Goal: Book appointment/travel/reservation

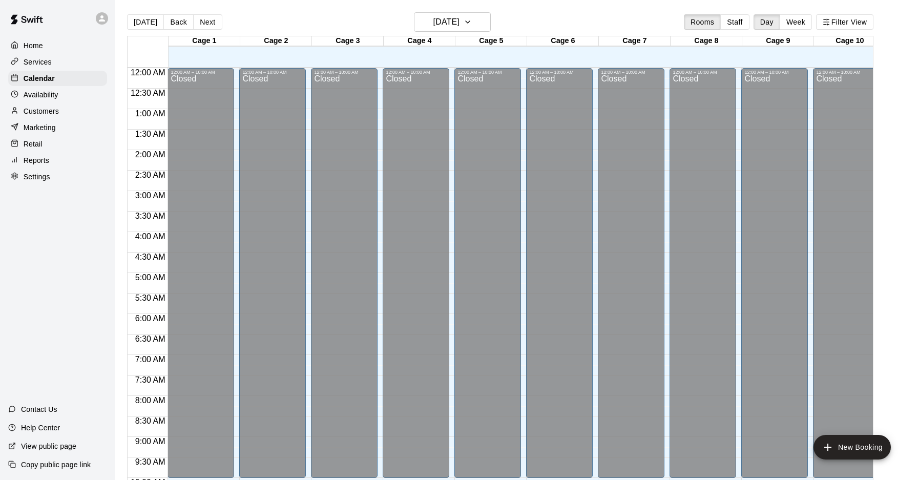
scroll to position [529, 0]
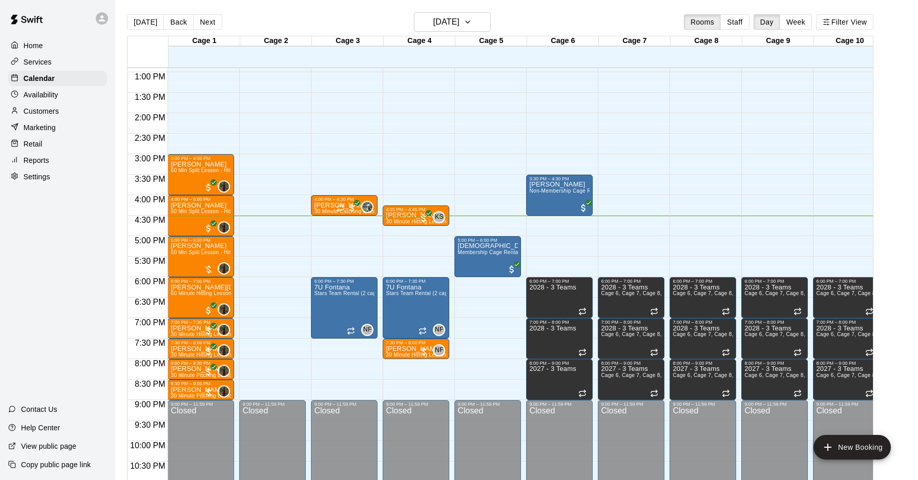
click at [277, 217] on div "12:00 AM – 10:00 AM Closed 9:00 PM – 11:59 PM Closed" at bounding box center [272, 31] width 67 height 984
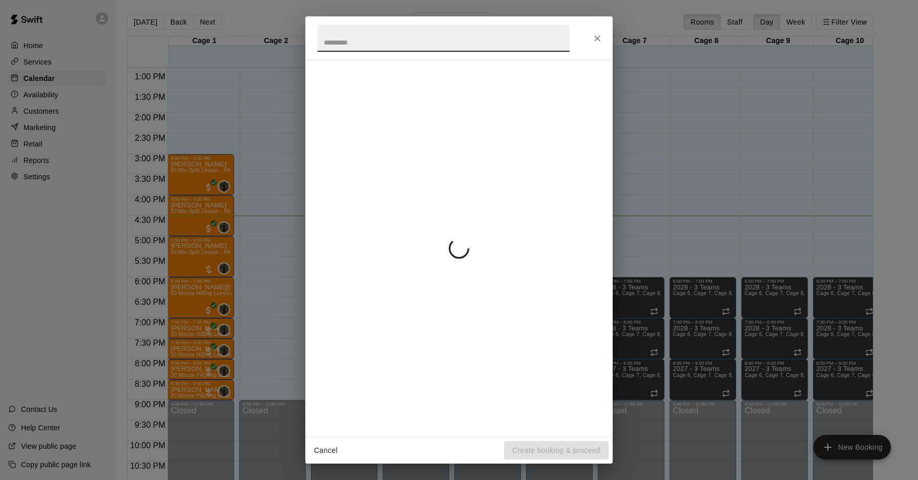
click at [277, 217] on div "Cancel Create booking & proceed" at bounding box center [459, 240] width 918 height 480
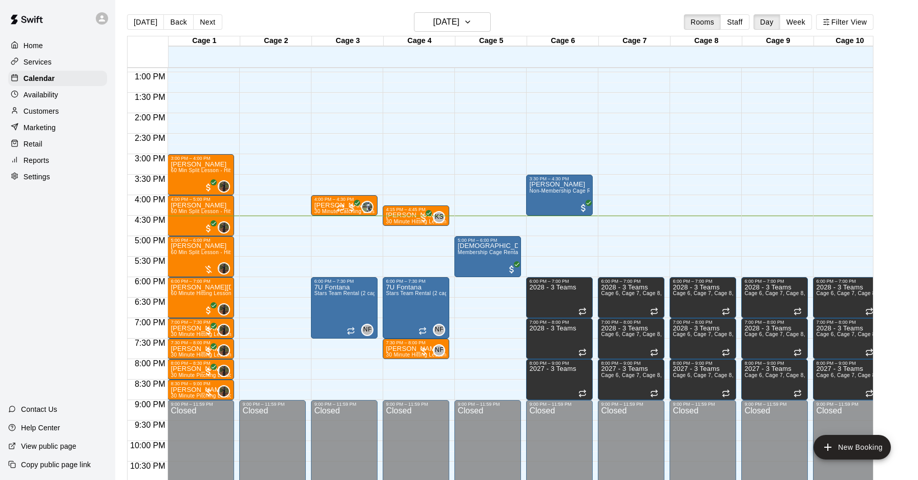
click at [279, 217] on div "12:00 AM – 10:00 AM Closed 9:00 PM – 11:59 PM Closed" at bounding box center [272, 31] width 67 height 984
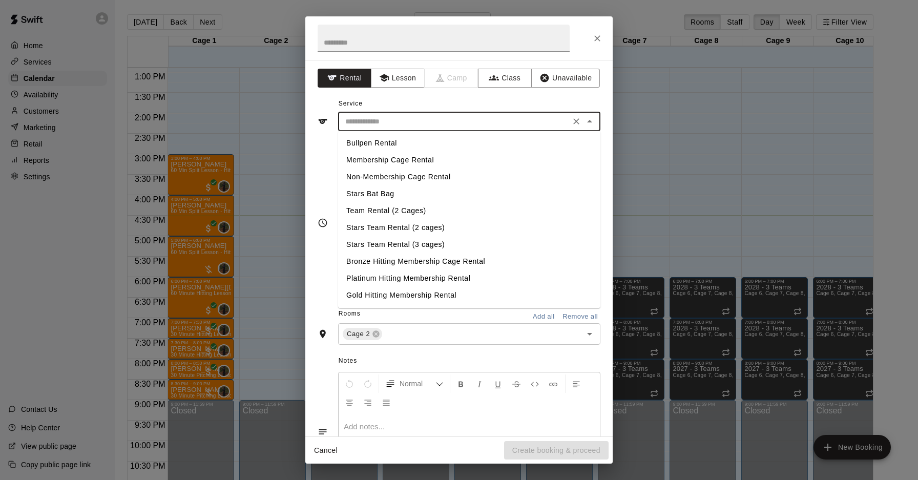
click at [398, 123] on input "text" at bounding box center [454, 121] width 226 height 13
click at [392, 156] on li "Membership Cage Rental" at bounding box center [469, 160] width 262 height 17
type input "**********"
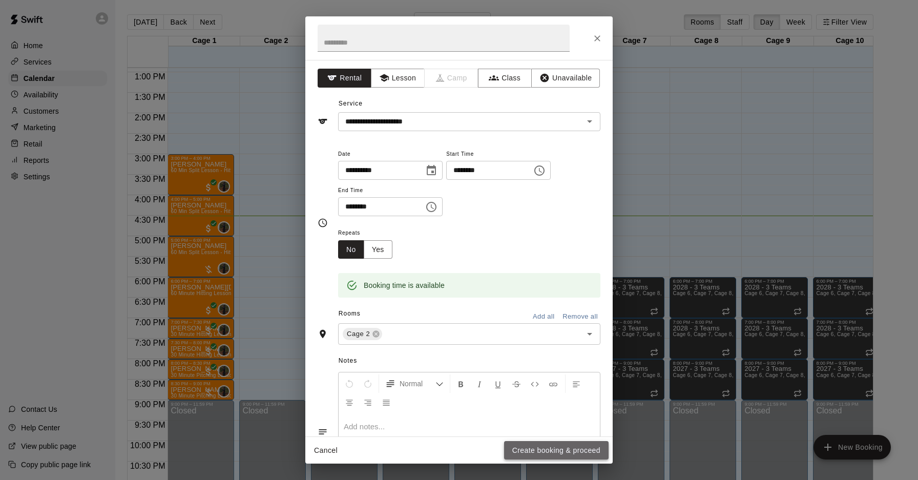
click at [541, 455] on button "Create booking & proceed" at bounding box center [556, 450] width 105 height 19
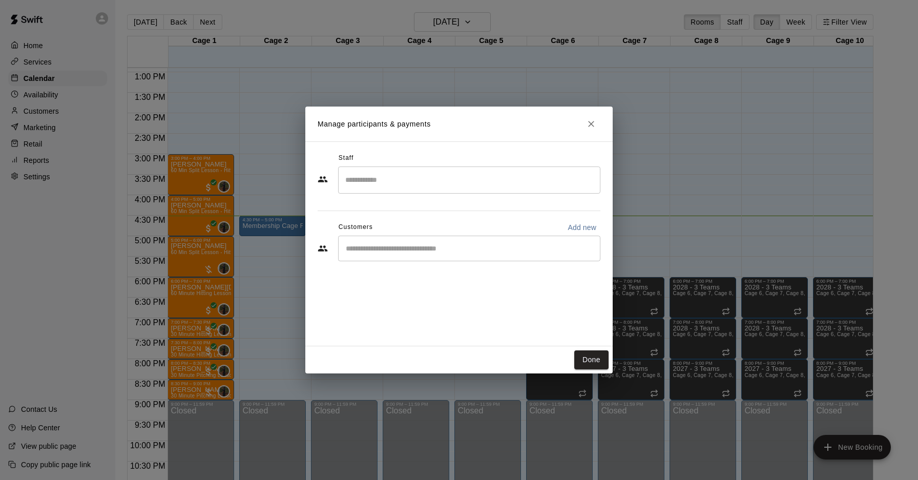
click at [381, 250] on input "Start typing to search customers..." at bounding box center [469, 248] width 253 height 10
type input "*"
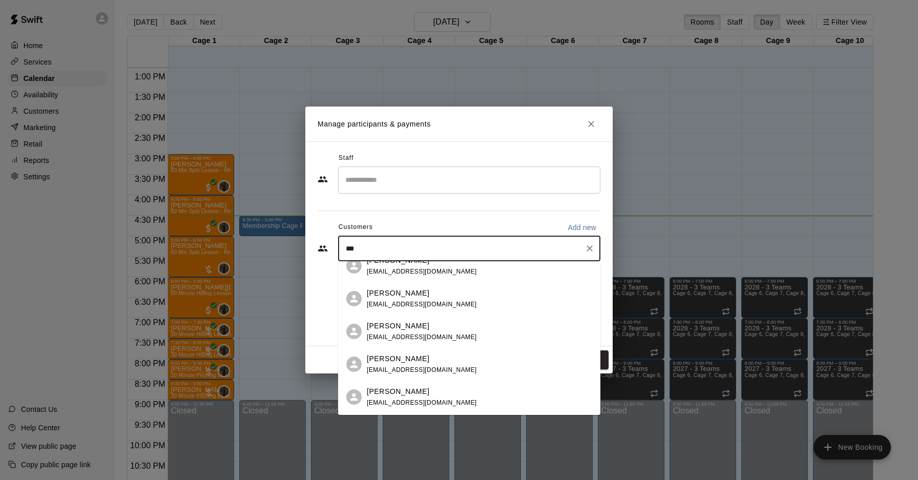
scroll to position [0, 0]
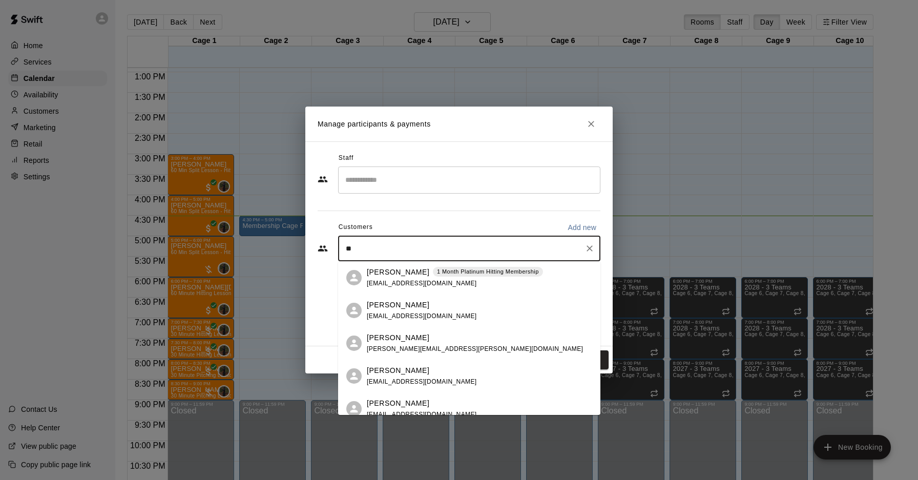
type input "*"
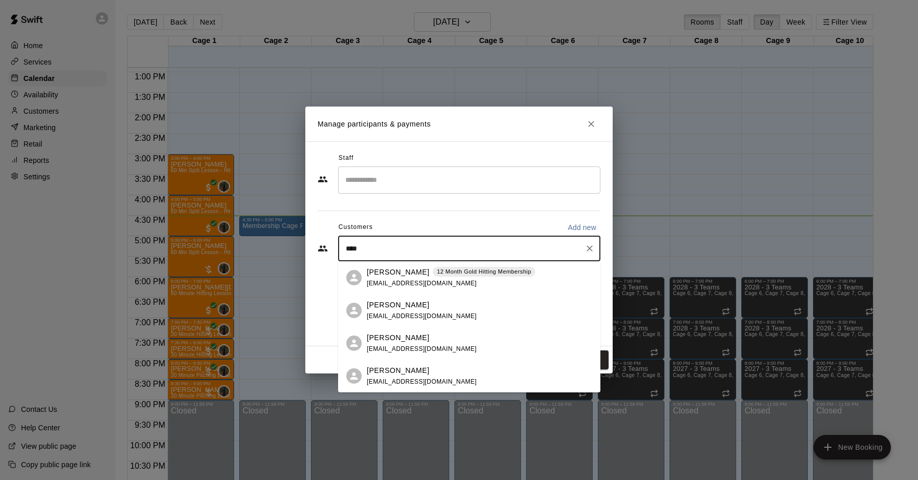
type input "*****"
click at [401, 281] on span "[EMAIL_ADDRESS][DOMAIN_NAME]" at bounding box center [422, 283] width 110 height 7
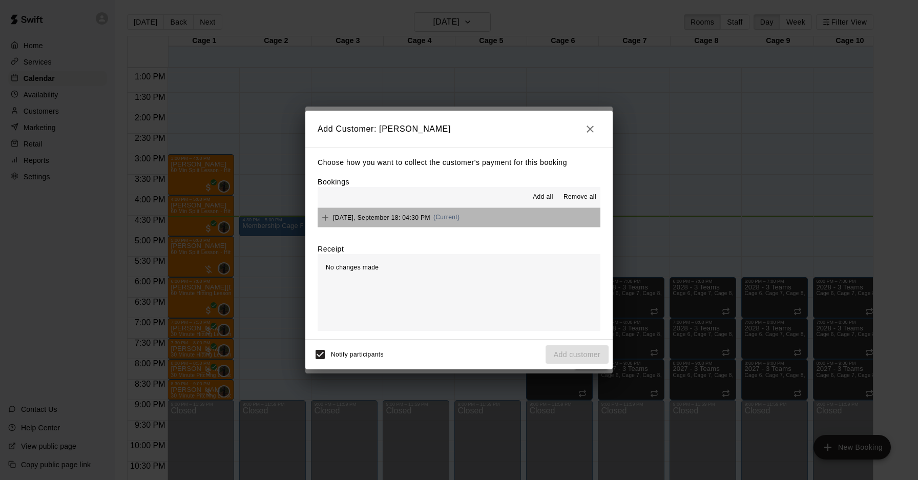
click at [475, 226] on button "[DATE], September 18: 04:30 PM (Current)" at bounding box center [459, 217] width 283 height 19
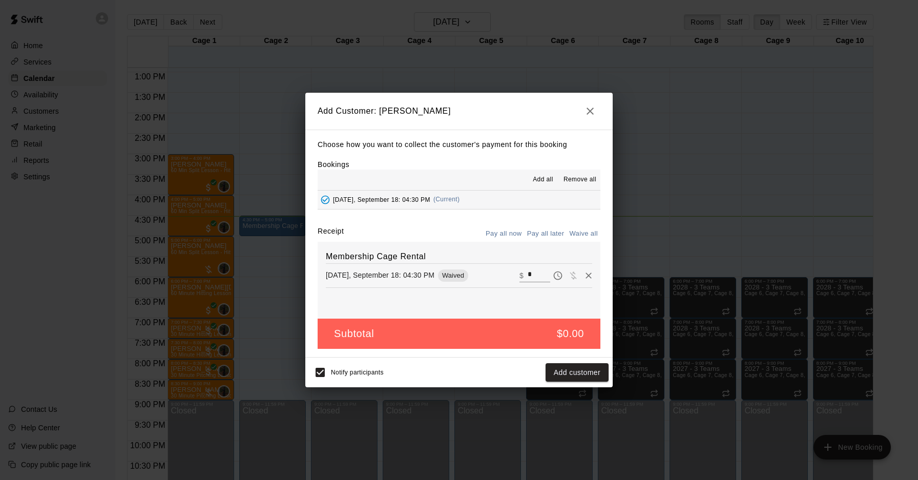
click at [477, 225] on div "Choose how you want to collect the customer's payment for this booking Bookings…" at bounding box center [458, 244] width 307 height 228
click at [585, 377] on button "Add customer" at bounding box center [577, 372] width 63 height 19
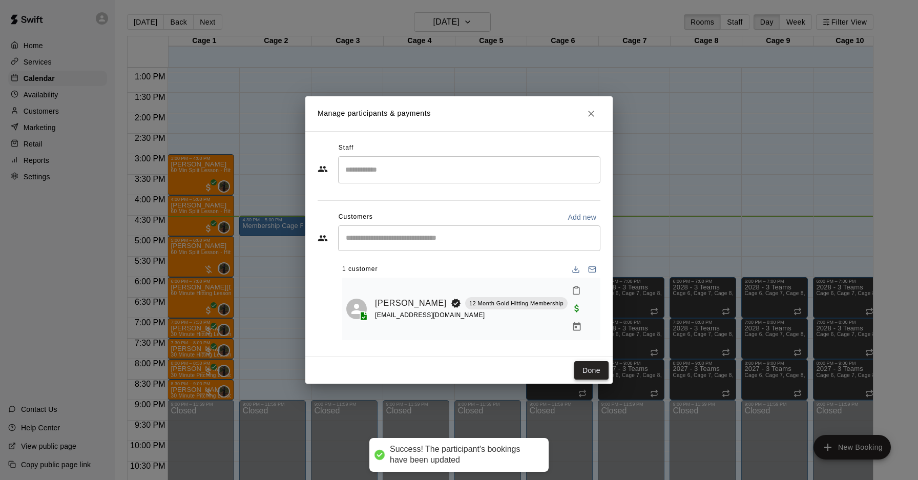
click at [588, 361] on button "Done" at bounding box center [591, 370] width 34 height 19
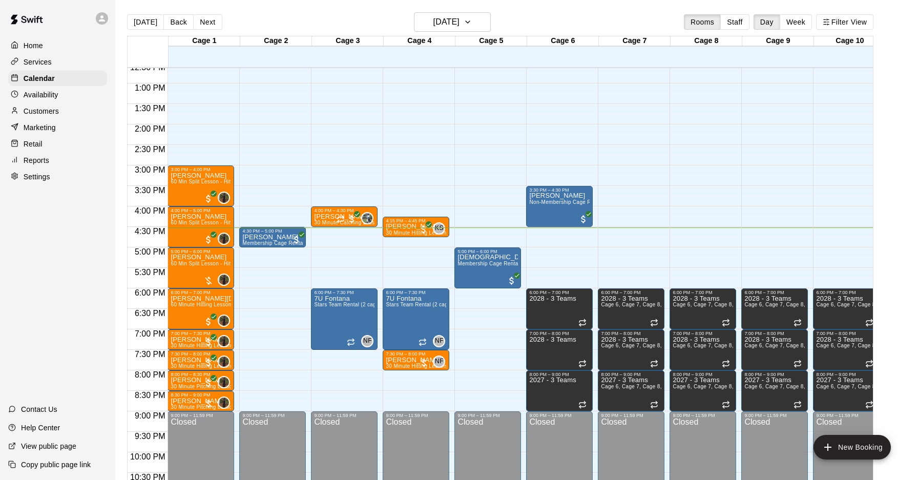
scroll to position [517, 0]
click at [307, 23] on div "[DATE] Back [DATE][DATE] Rooms Staff Day Week Filter View" at bounding box center [500, 24] width 746 height 24
click at [863, 445] on button "New Booking" at bounding box center [852, 447] width 77 height 25
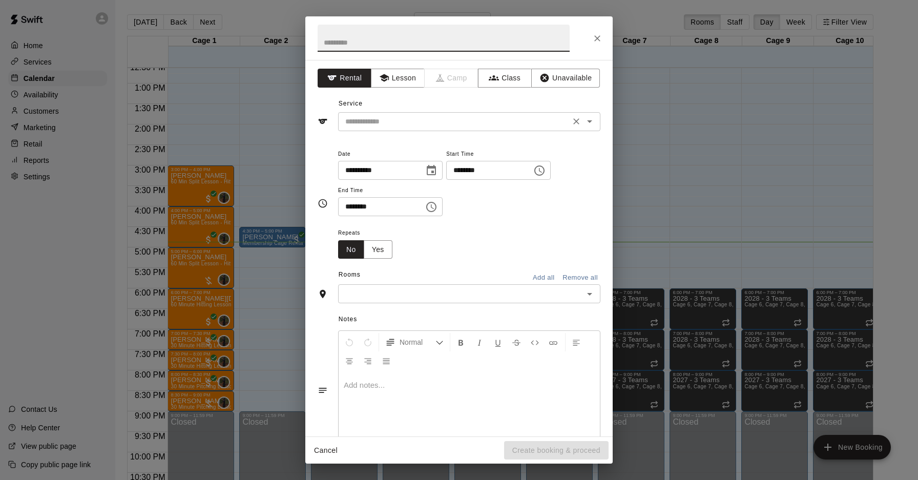
click at [493, 128] on div "​" at bounding box center [469, 121] width 262 height 19
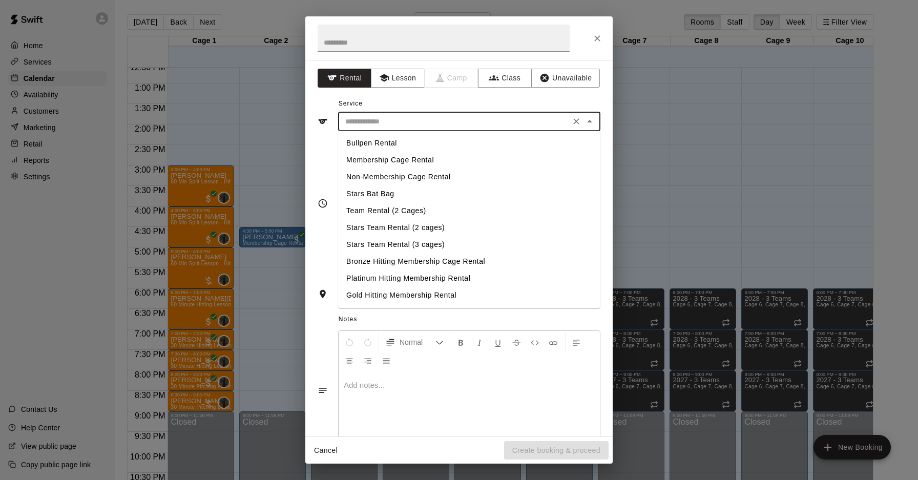
click at [441, 160] on li "Membership Cage Rental" at bounding box center [469, 160] width 262 height 17
type input "**********"
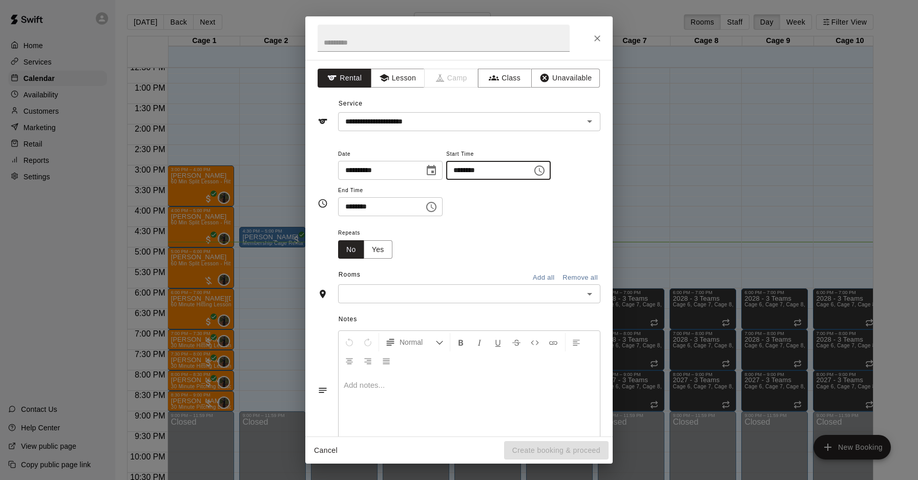
click at [463, 170] on input "********" at bounding box center [485, 170] width 79 height 19
type input "********"
drag, startPoint x: 353, startPoint y: 209, endPoint x: 377, endPoint y: 230, distance: 31.6
click at [353, 209] on input "********" at bounding box center [377, 206] width 79 height 19
type input "********"
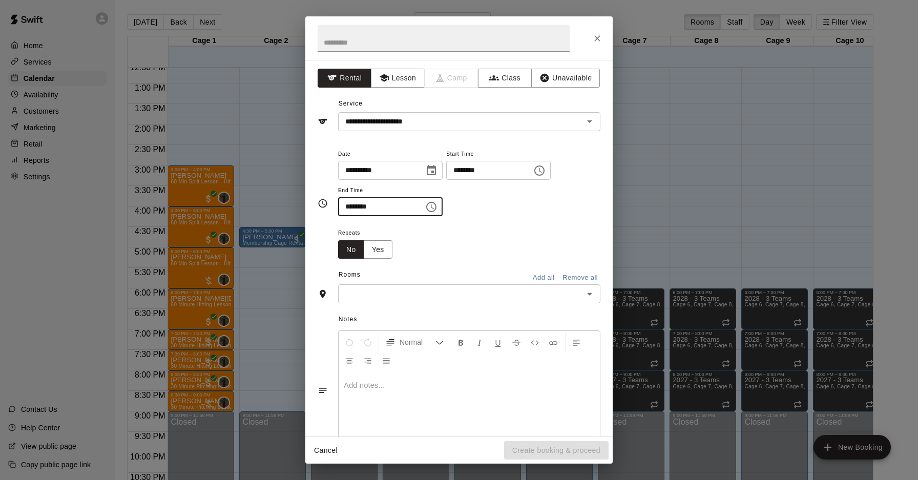
click at [424, 230] on div "Repeats No Yes" at bounding box center [469, 242] width 262 height 32
click at [465, 283] on div "Rooms Add all Remove all" at bounding box center [459, 275] width 283 height 17
click at [465, 293] on input "text" at bounding box center [460, 293] width 239 height 13
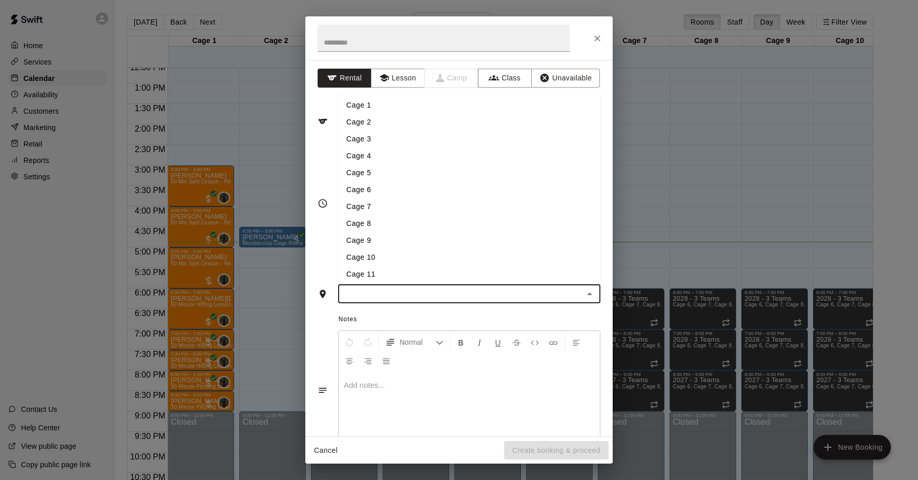
click at [389, 228] on li "Cage 8" at bounding box center [469, 223] width 262 height 17
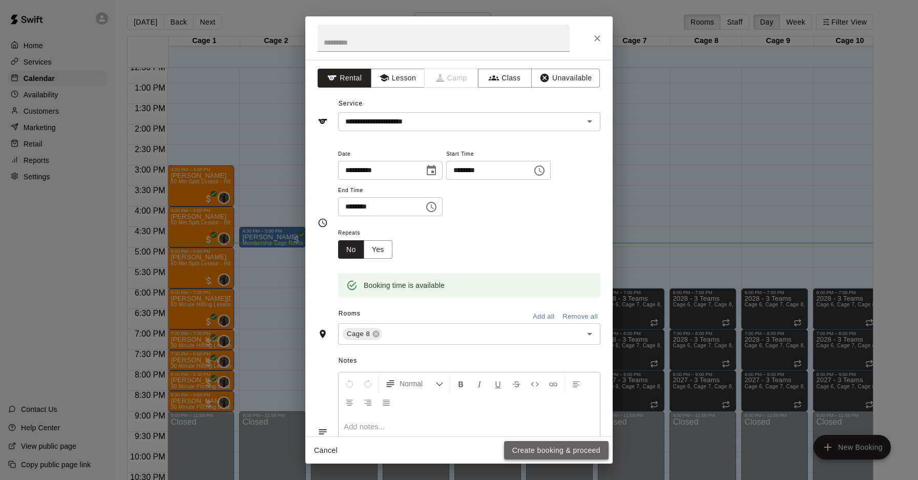
click at [543, 450] on button "Create booking & proceed" at bounding box center [556, 450] width 105 height 19
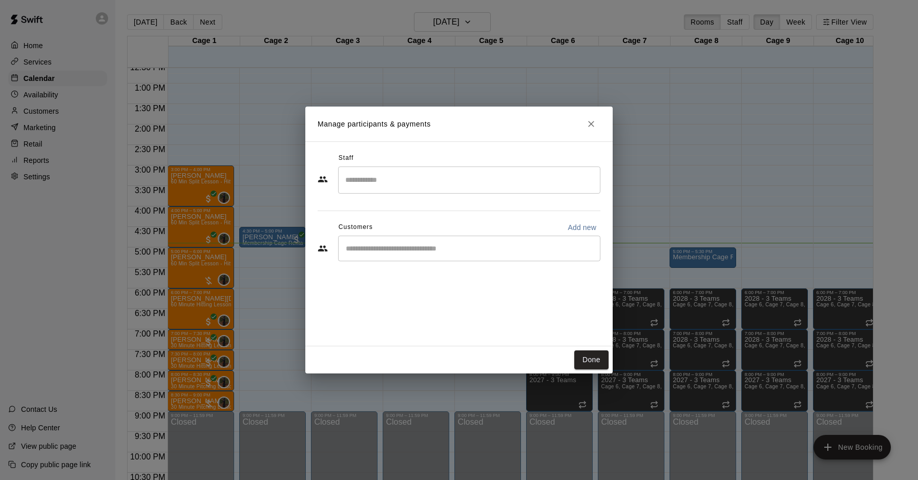
click at [429, 250] on input "Start typing to search customers..." at bounding box center [469, 248] width 253 height 10
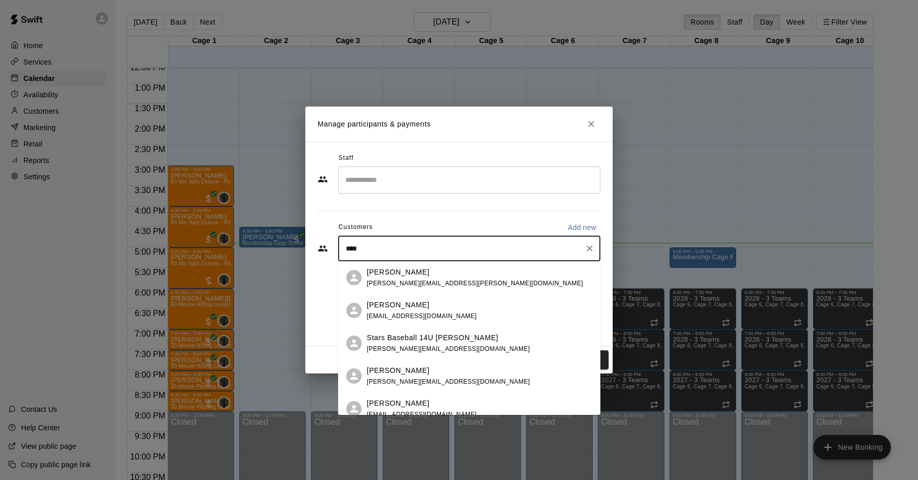
type input "*****"
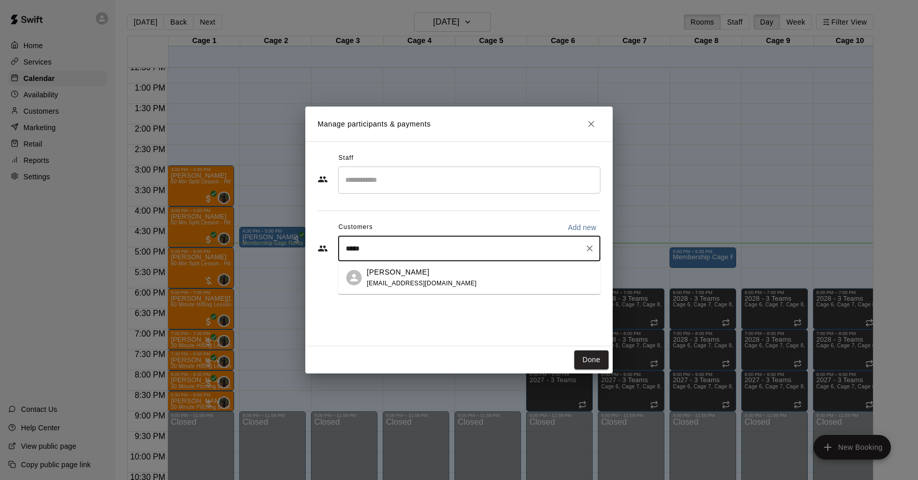
click at [423, 275] on div "[PERSON_NAME]" at bounding box center [422, 272] width 110 height 11
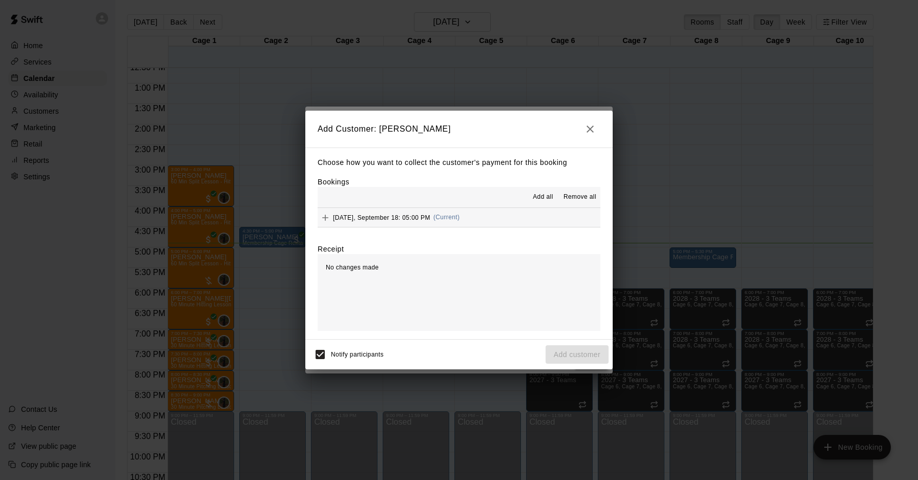
click at [505, 217] on button "[DATE], September 18: 05:00 PM (Current)" at bounding box center [459, 217] width 283 height 19
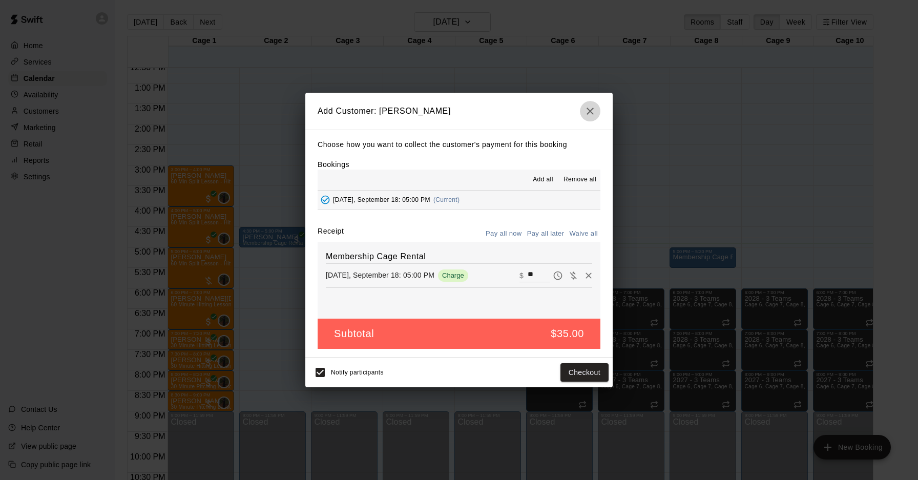
click at [589, 118] on button "button" at bounding box center [590, 111] width 20 height 20
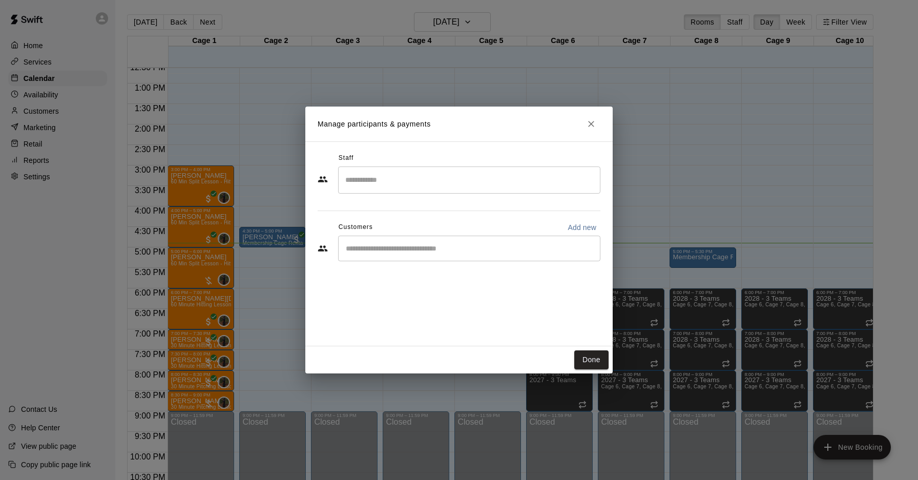
click at [447, 245] on input "Start typing to search customers..." at bounding box center [469, 248] width 253 height 10
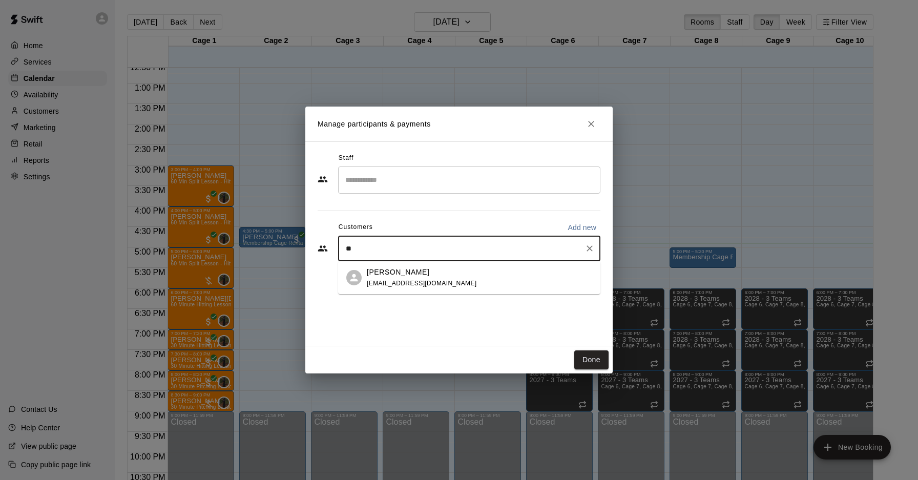
type input "***"
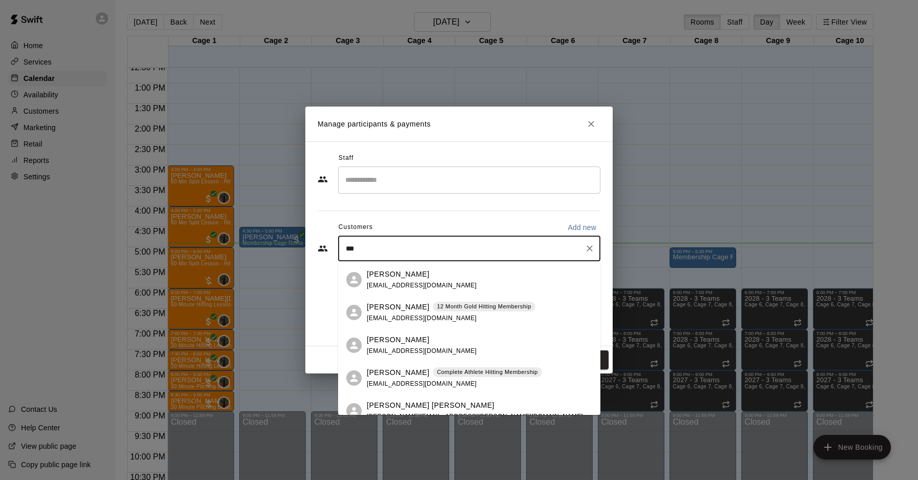
scroll to position [436, 0]
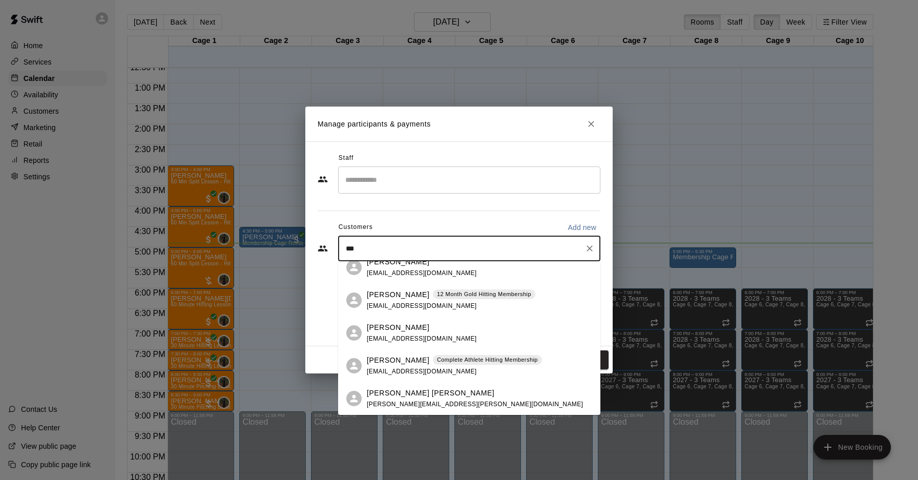
click at [431, 367] on div "[PERSON_NAME] Complete Athlete Hitting Membership [EMAIL_ADDRESS][DOMAIN_NAME]" at bounding box center [454, 366] width 175 height 22
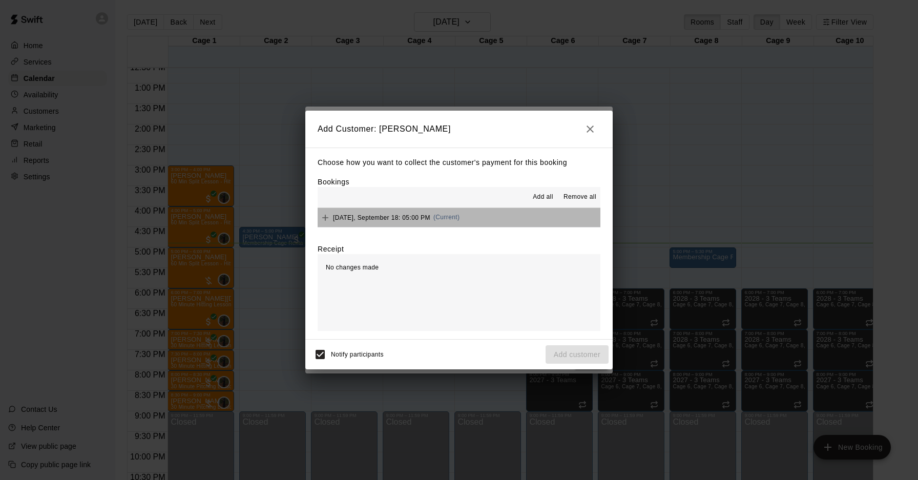
click at [490, 222] on button "[DATE], September 18: 05:00 PM (Current)" at bounding box center [459, 217] width 283 height 19
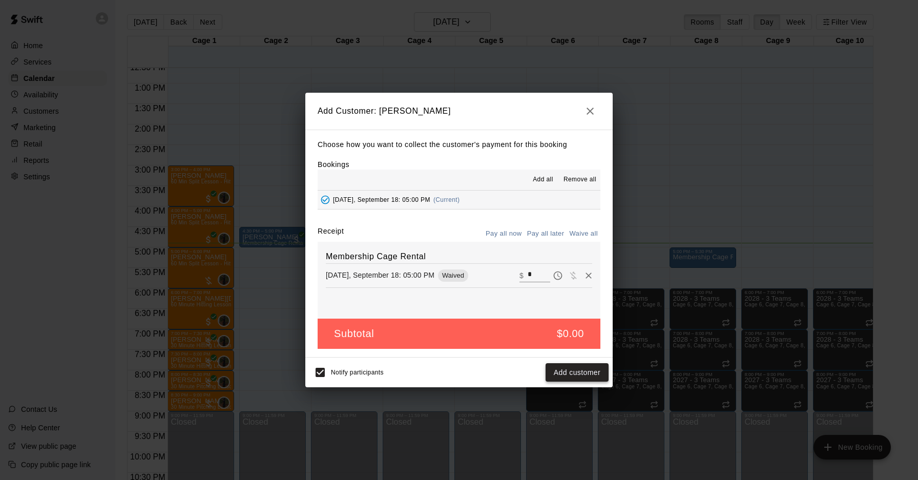
click at [571, 376] on button "Add customer" at bounding box center [577, 372] width 63 height 19
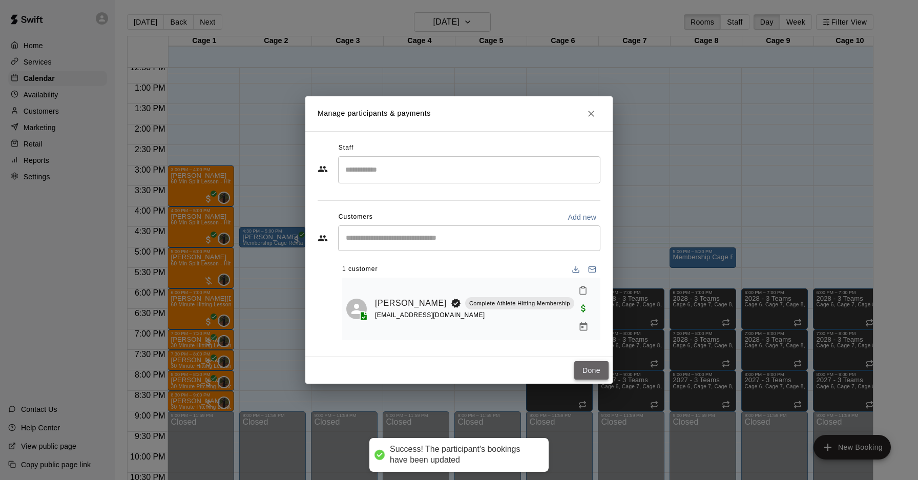
click at [589, 367] on button "Done" at bounding box center [591, 370] width 34 height 19
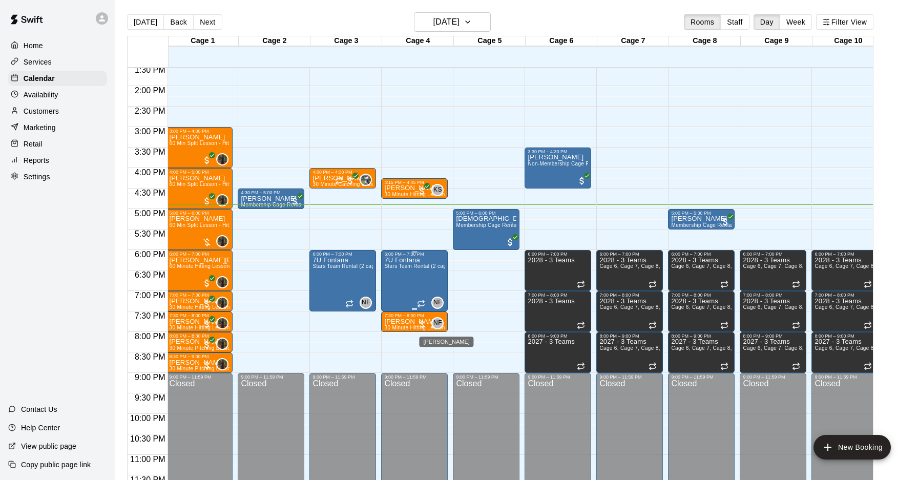
scroll to position [559, 2]
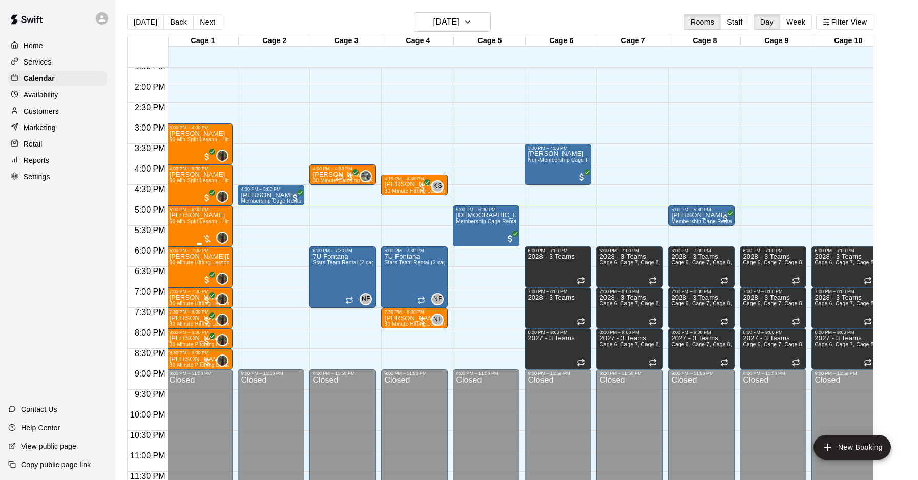
click at [209, 238] on div at bounding box center [207, 239] width 10 height 10
click at [212, 269] on img "edit" at bounding box center [213, 268] width 12 height 12
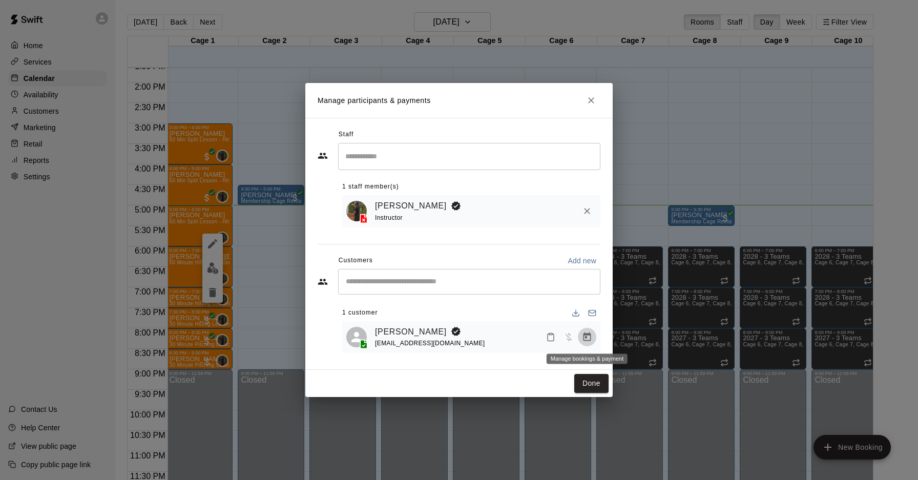
click at [585, 336] on icon "Manage bookings & payment" at bounding box center [587, 337] width 10 height 10
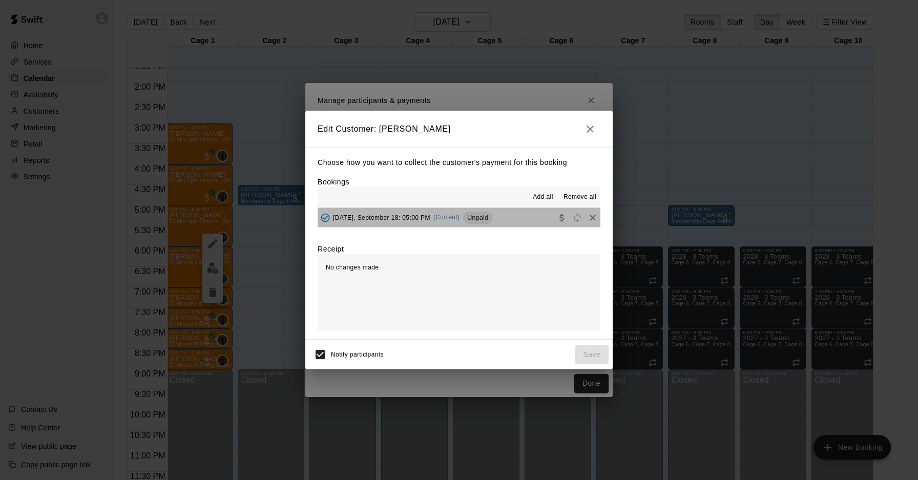
click at [514, 221] on button "[DATE], September 18: 05:00 PM (Current) Unpaid" at bounding box center [459, 217] width 283 height 19
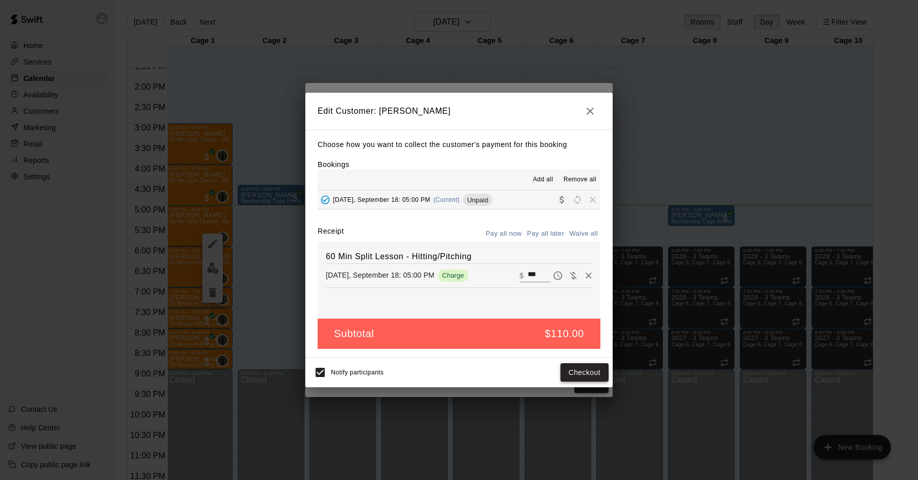
click at [582, 367] on button "Checkout" at bounding box center [584, 372] width 48 height 19
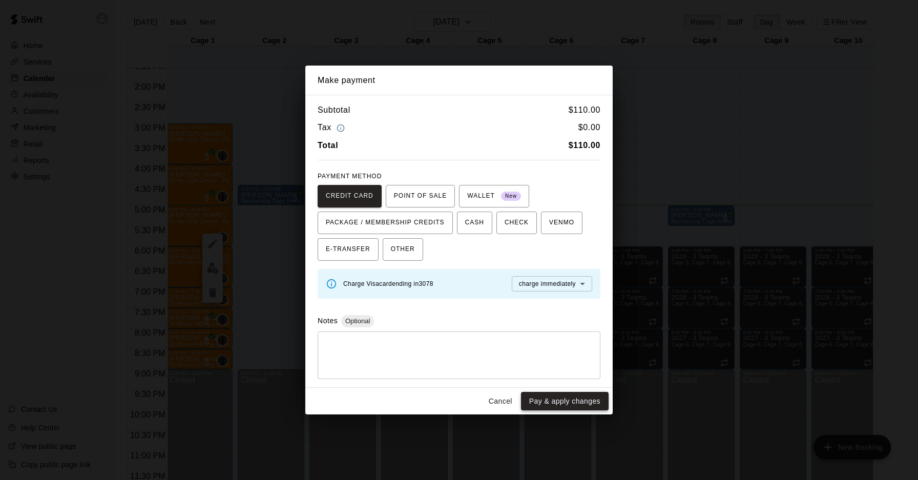
click at [576, 401] on button "Pay & apply changes" at bounding box center [565, 401] width 88 height 19
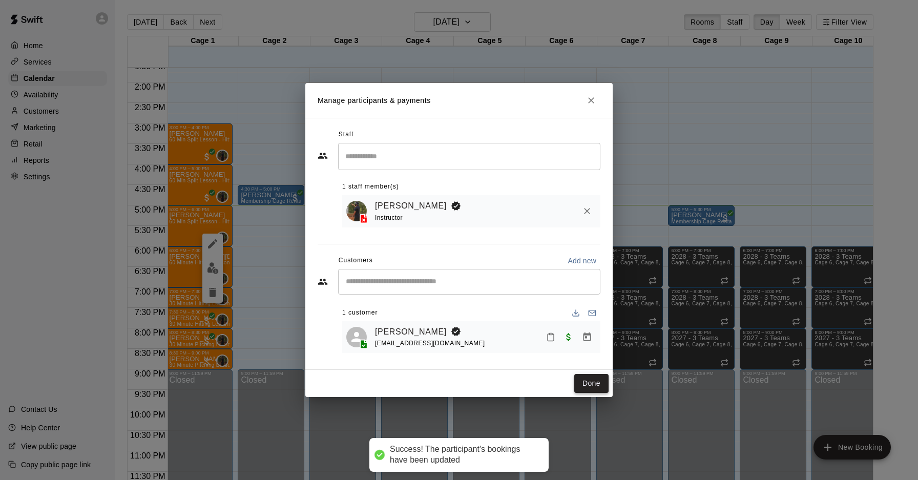
click at [597, 383] on button "Done" at bounding box center [591, 383] width 34 height 19
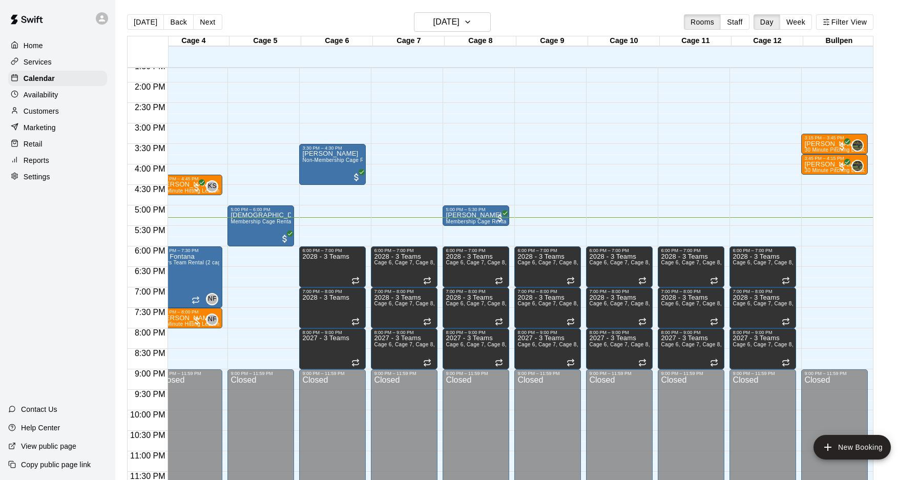
scroll to position [0, 0]
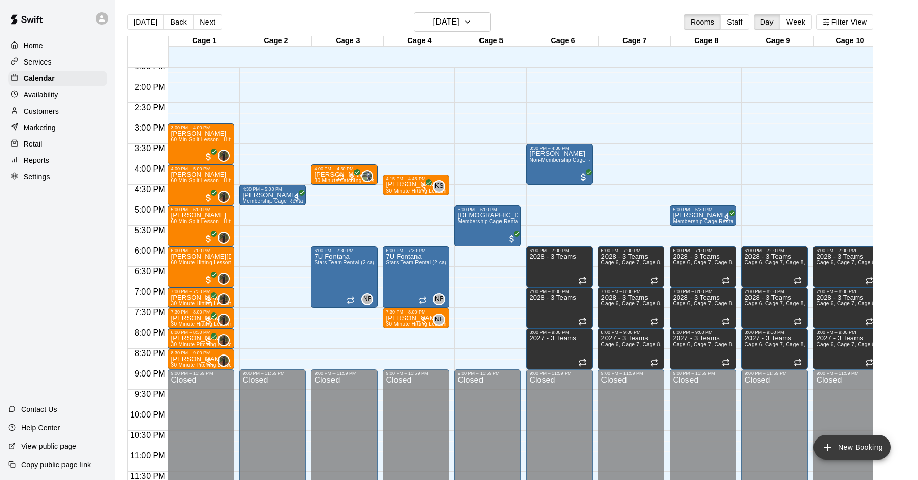
click at [831, 452] on icon "add" at bounding box center [828, 447] width 12 height 12
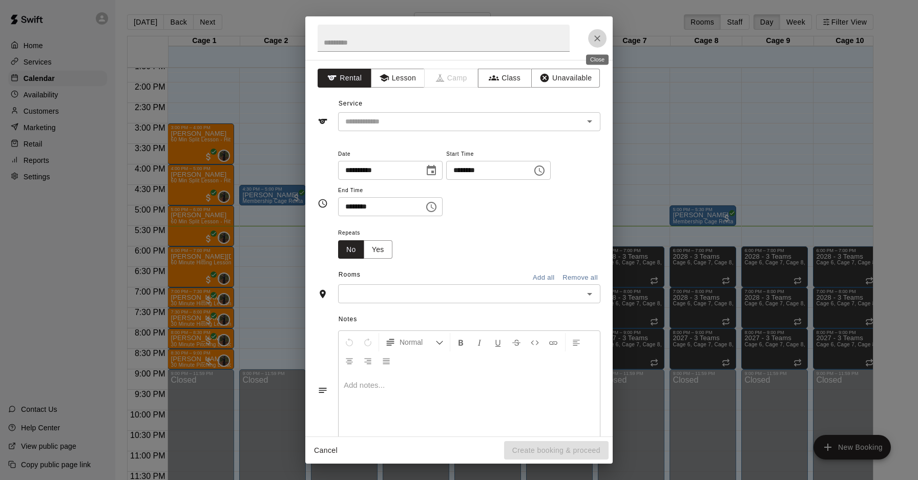
click at [594, 41] on icon "Close" at bounding box center [597, 38] width 10 height 10
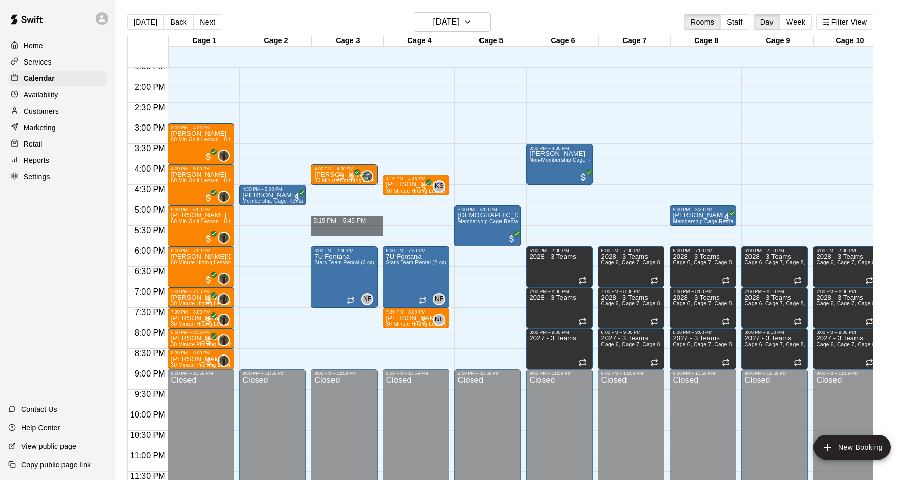
click at [308, 226] on div "12:00 AM 12:30 AM 1:00 AM 1:30 AM 2:00 AM 2:30 AM 3:00 AM 3:30 AM 4:00 AM 4:30 …" at bounding box center [500, 279] width 745 height 425
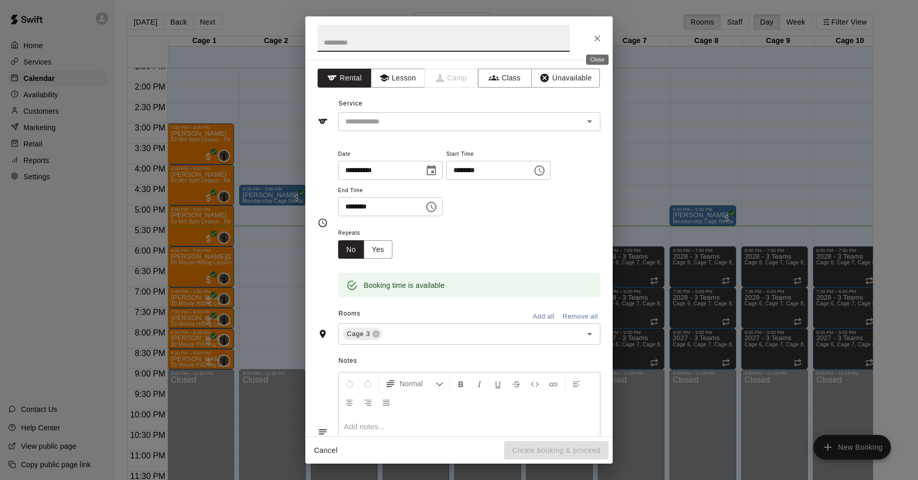
click at [596, 41] on icon "Close" at bounding box center [597, 38] width 10 height 10
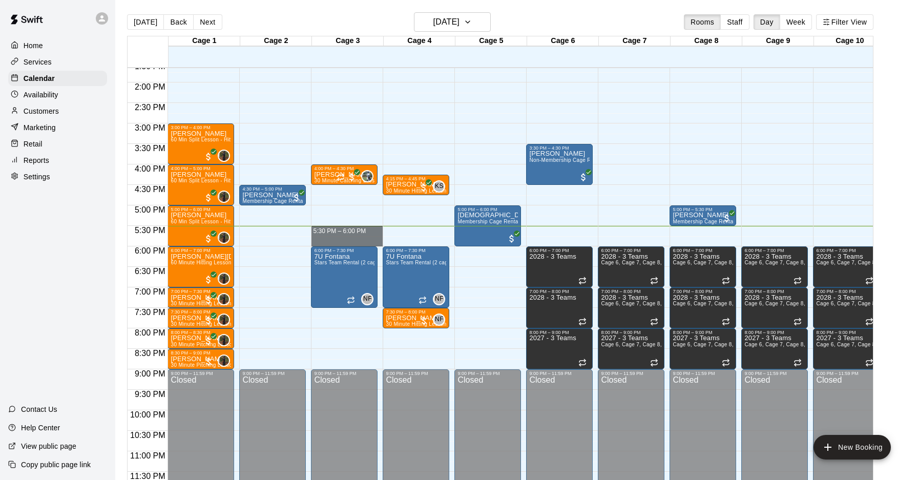
drag, startPoint x: 313, startPoint y: 226, endPoint x: 339, endPoint y: 239, distance: 29.3
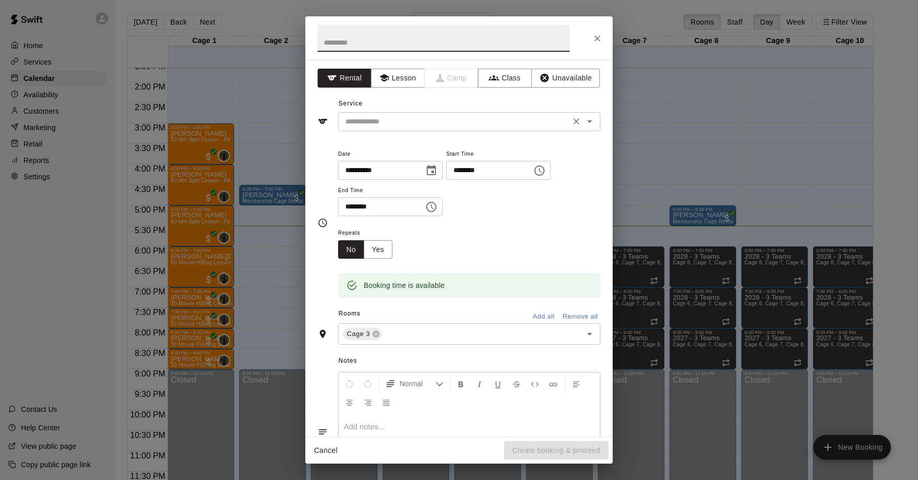
drag, startPoint x: 369, startPoint y: 113, endPoint x: 370, endPoint y: 118, distance: 5.1
click at [369, 113] on div "​" at bounding box center [469, 121] width 262 height 19
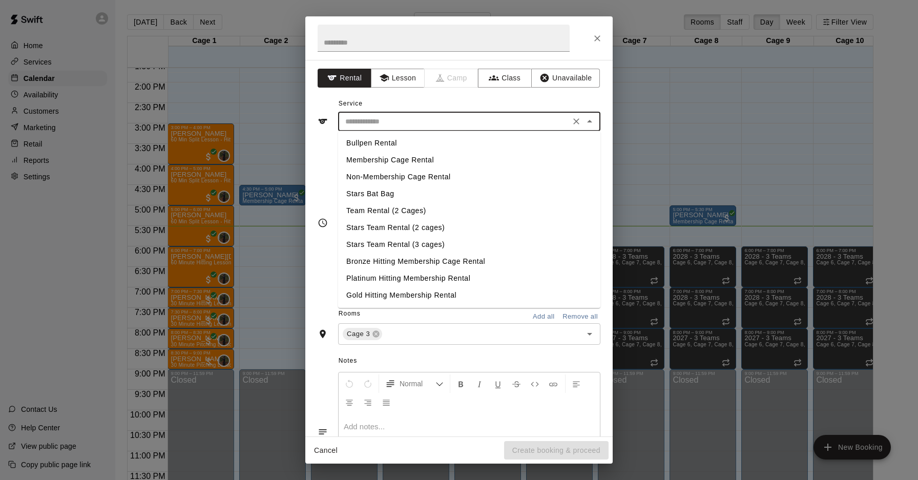
click at [374, 161] on li "Membership Cage Rental" at bounding box center [469, 160] width 262 height 17
type input "**********"
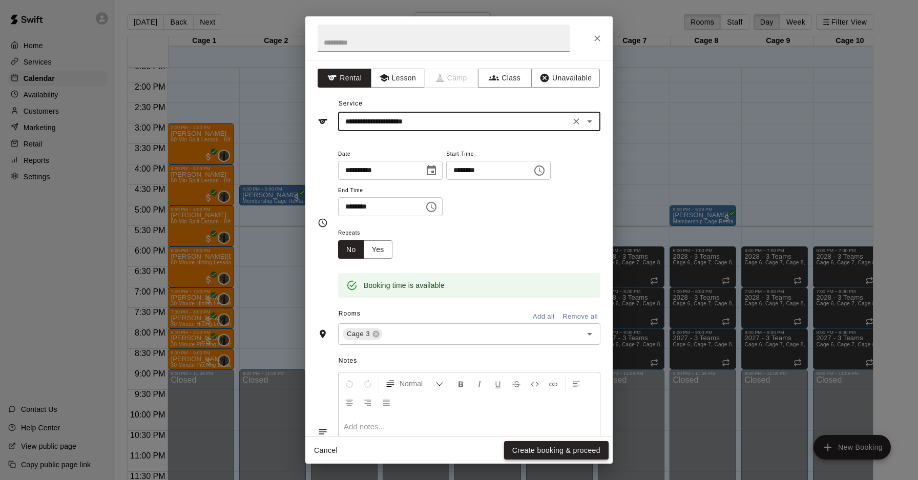
click at [551, 451] on button "Create booking & proceed" at bounding box center [556, 450] width 105 height 19
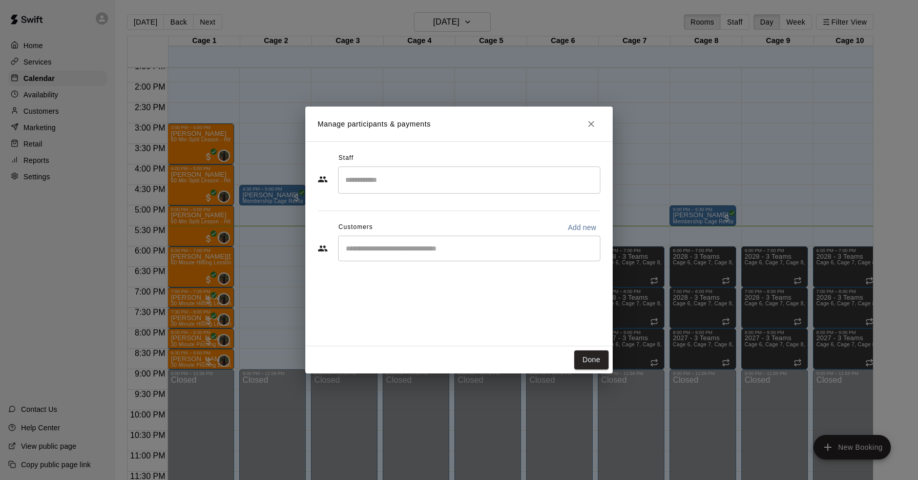
click at [434, 253] on input "Start typing to search customers..." at bounding box center [469, 248] width 253 height 10
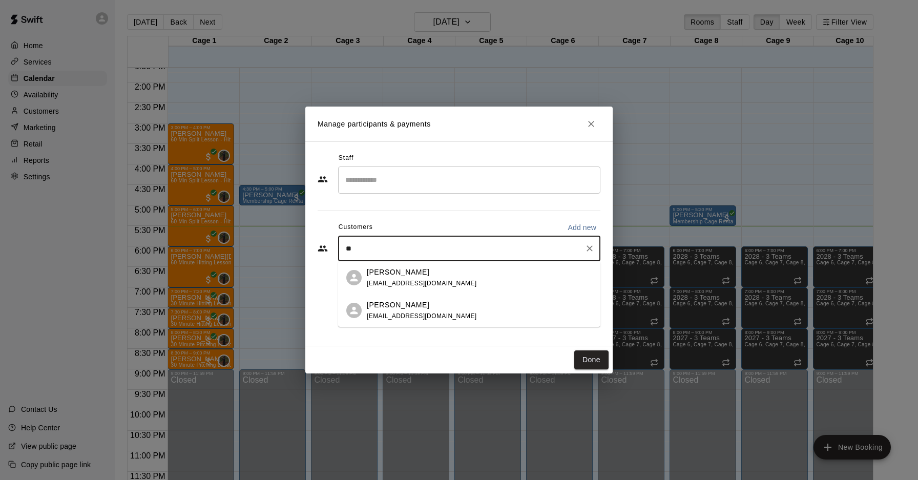
type input "*"
type input "***"
click at [445, 278] on div "[PERSON_NAME] Complete Athlete Hitting Membership [EMAIL_ADDRESS][DOMAIN_NAME]" at bounding box center [454, 278] width 175 height 22
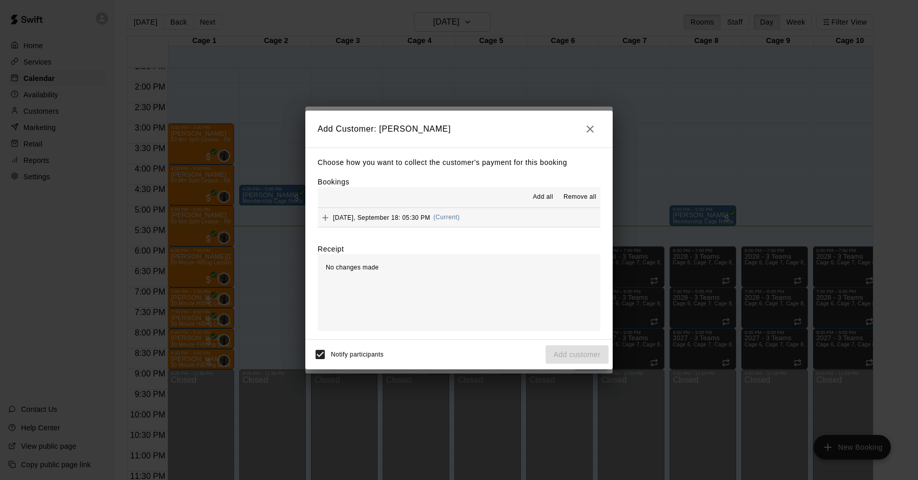
click at [446, 218] on span "(Current)" at bounding box center [446, 217] width 27 height 7
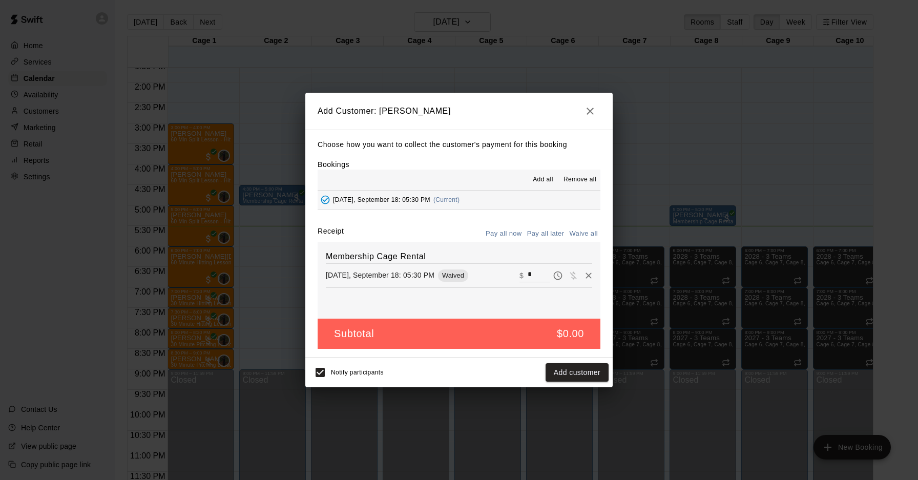
click at [578, 234] on button "Waive all" at bounding box center [584, 234] width 34 height 16
click at [588, 376] on button "Add customer" at bounding box center [577, 372] width 63 height 19
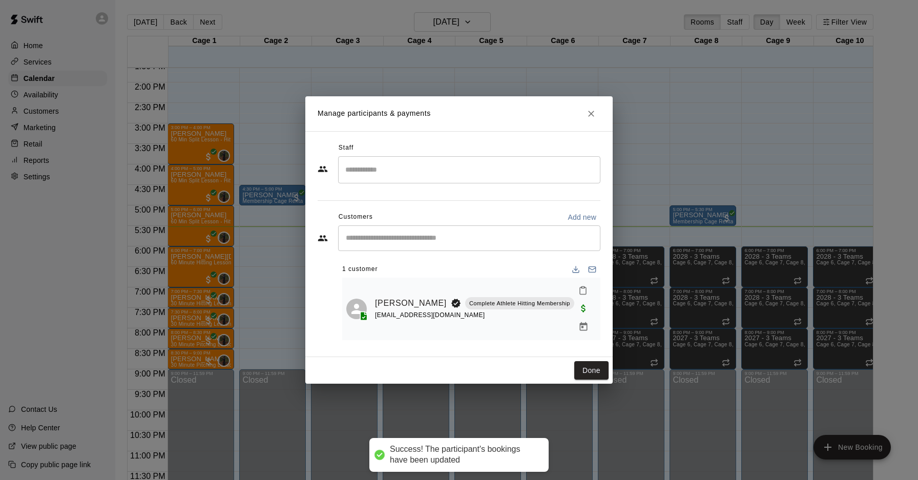
click at [57, 126] on div "Manage participants & payments Staff ​ Customers Add new ​ 1 customer [PERSON_N…" at bounding box center [459, 240] width 918 height 480
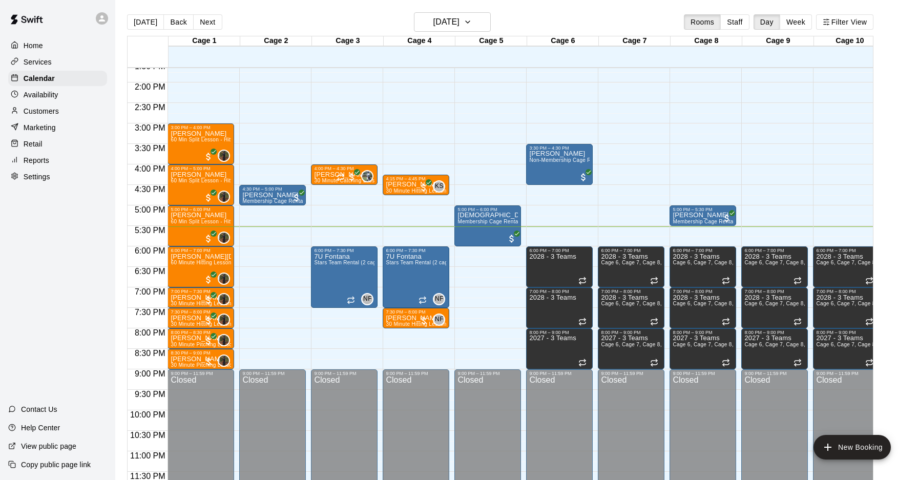
click at [51, 109] on p "Customers" at bounding box center [41, 111] width 35 height 10
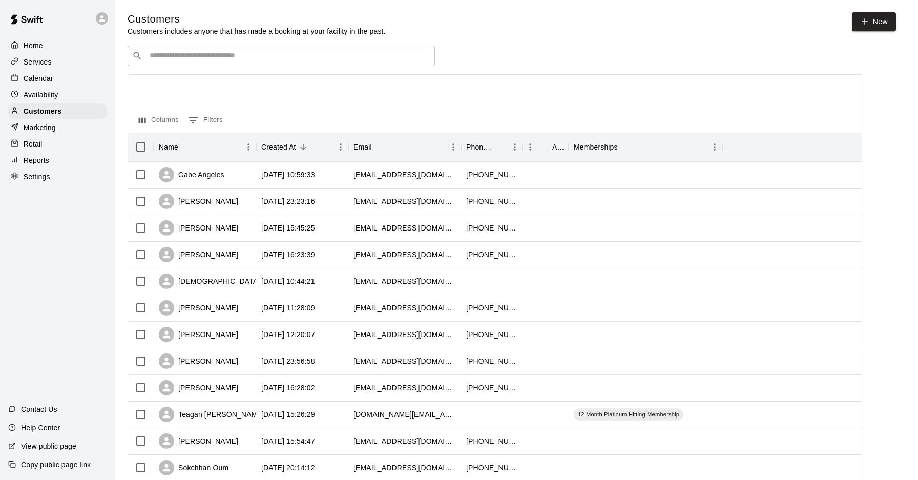
click at [237, 69] on div "​ ​ Columns 0 Filters Name Created At Email Phone Number Age Memberships Gabe A…" at bounding box center [495, 451] width 735 height 810
click at [235, 62] on div "​ ​" at bounding box center [281, 56] width 307 height 20
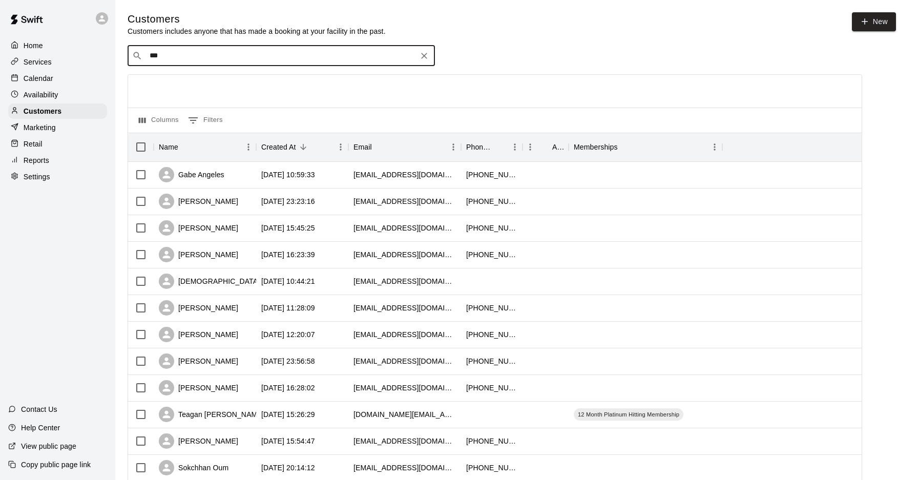
type input "****"
click at [226, 80] on p "Complete Athlete Hitting Membership" at bounding box center [276, 77] width 101 height 9
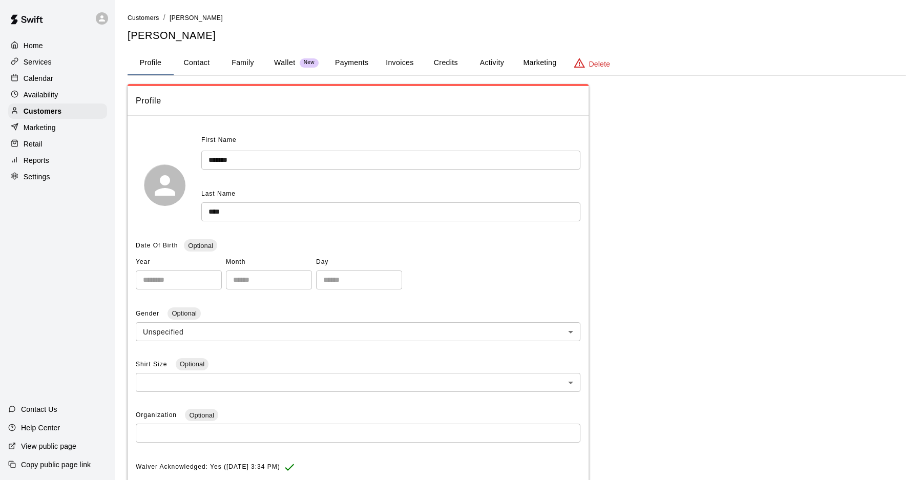
click at [344, 61] on button "Payments" at bounding box center [352, 63] width 50 height 25
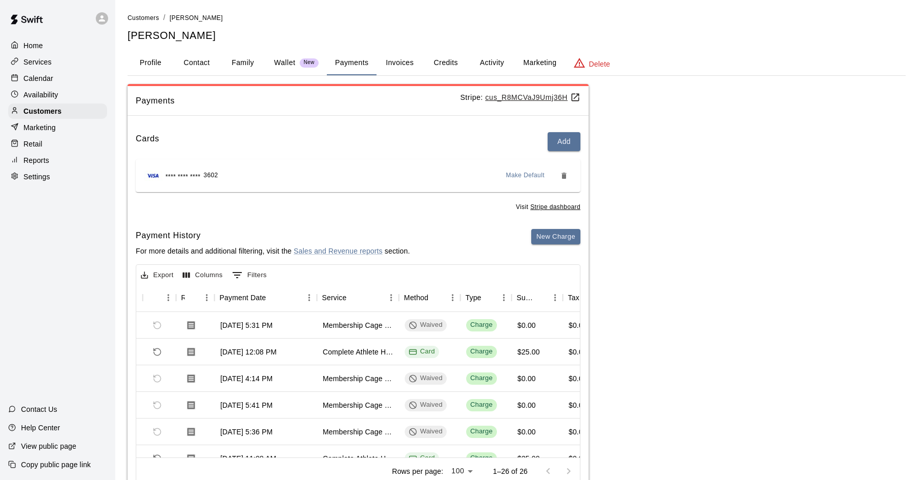
scroll to position [0, 52]
click at [56, 79] on div "Calendar" at bounding box center [57, 78] width 99 height 15
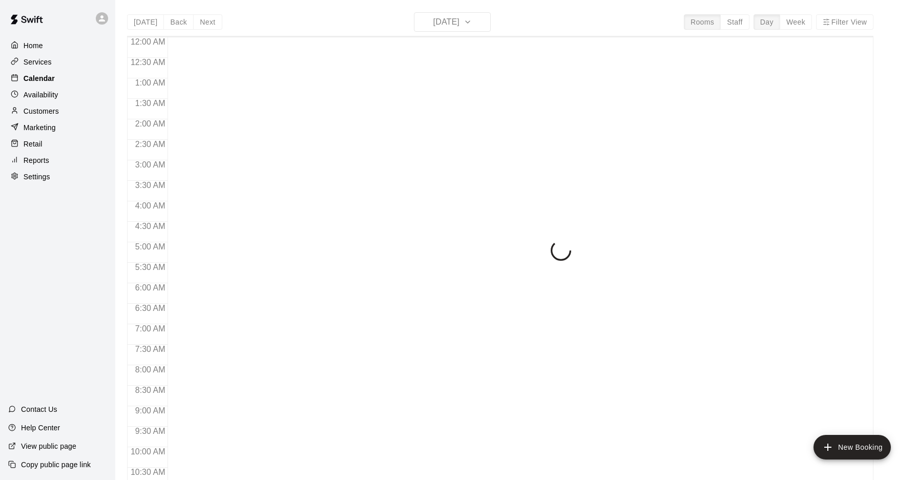
scroll to position [529, 0]
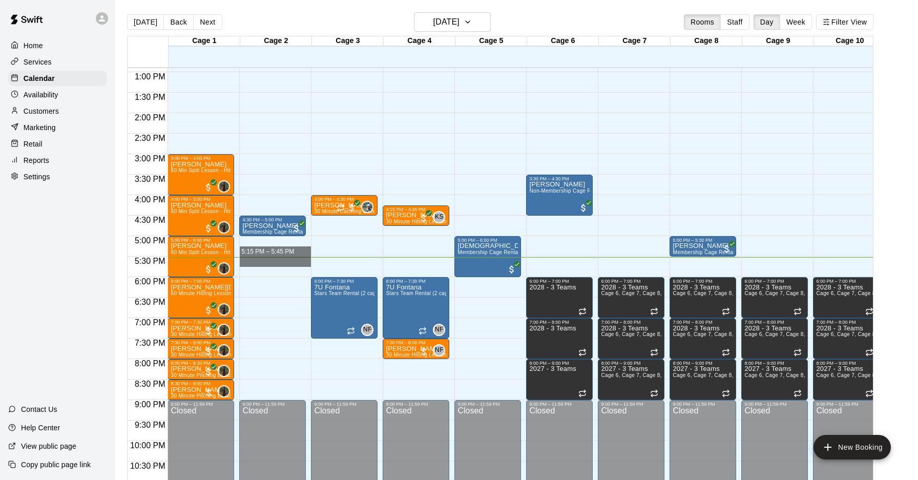
drag, startPoint x: 310, startPoint y: 257, endPoint x: 334, endPoint y: 254, distance: 24.3
click at [334, 254] on div "12:00 AM 12:30 AM 1:00 AM 1:30 AM 2:00 AM 2:30 AM 3:00 AM 3:30 AM 4:00 AM 4:30 …" at bounding box center [500, 279] width 745 height 425
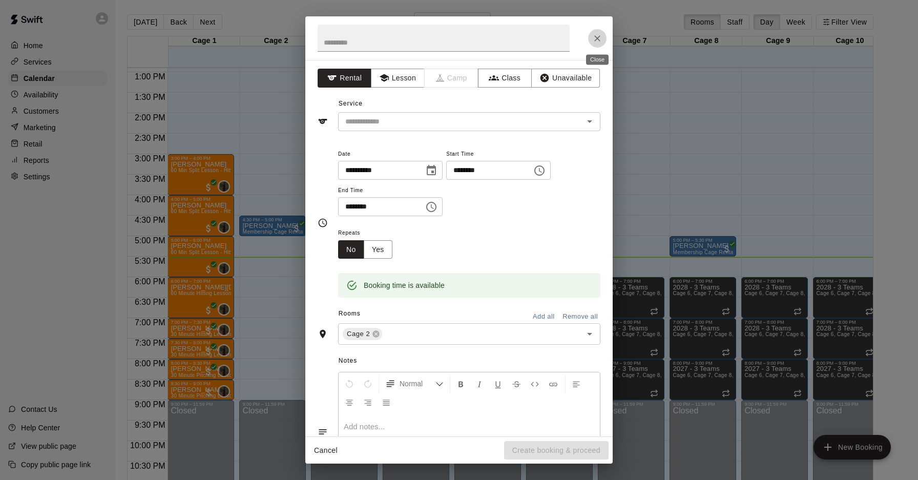
drag, startPoint x: 597, startPoint y: 36, endPoint x: 495, endPoint y: 284, distance: 267.8
click at [597, 41] on icon "Close" at bounding box center [597, 38] width 10 height 10
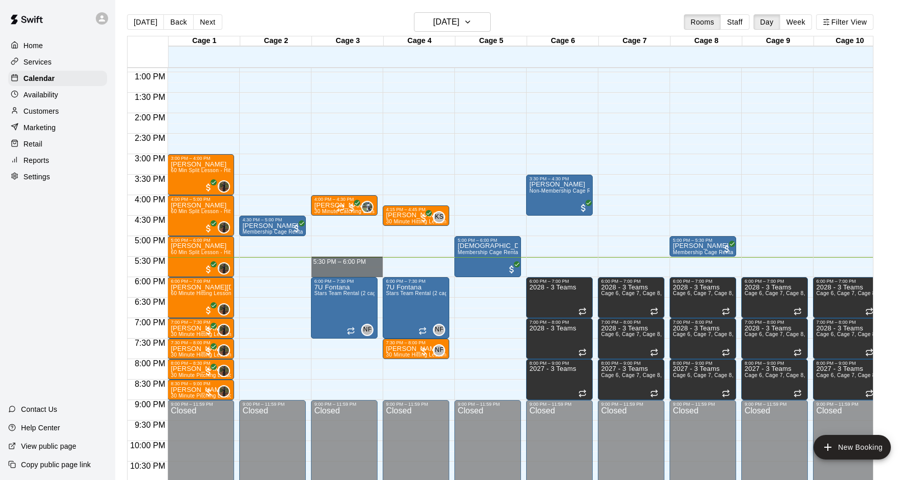
drag, startPoint x: 314, startPoint y: 257, endPoint x: 345, endPoint y: 272, distance: 34.6
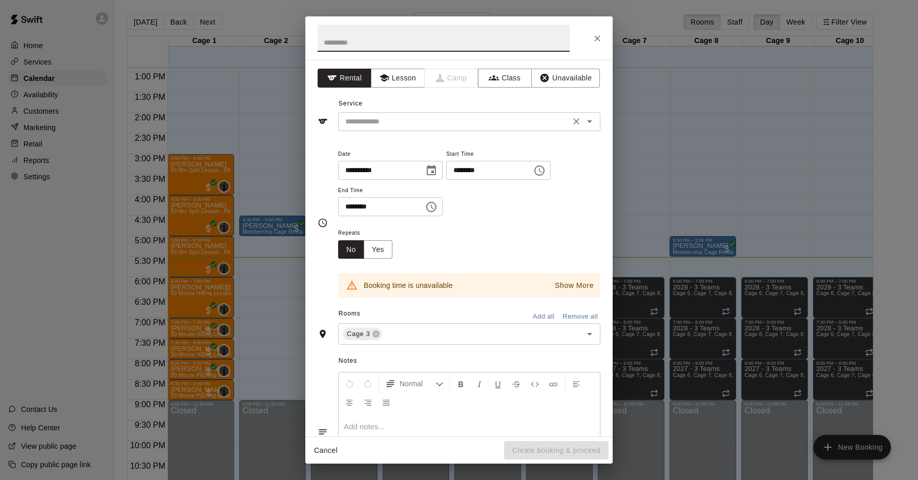
drag, startPoint x: 429, startPoint y: 122, endPoint x: 428, endPoint y: 127, distance: 5.3
click at [429, 122] on input "text" at bounding box center [454, 121] width 226 height 13
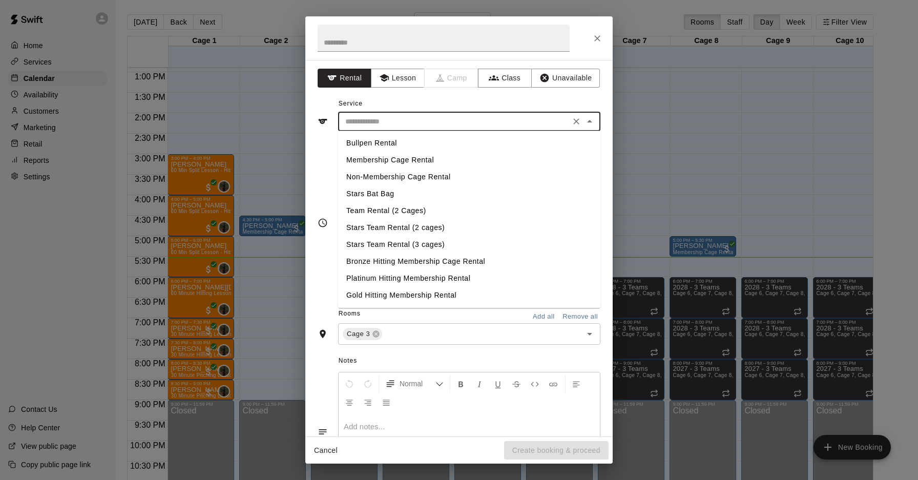
click at [413, 160] on li "Membership Cage Rental" at bounding box center [469, 160] width 262 height 17
type input "**********"
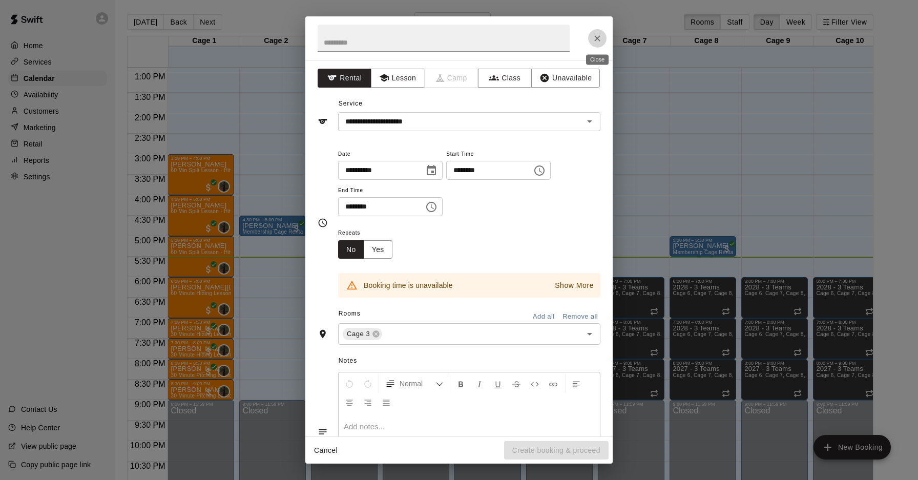
click at [595, 40] on icon "Close" at bounding box center [597, 38] width 6 height 6
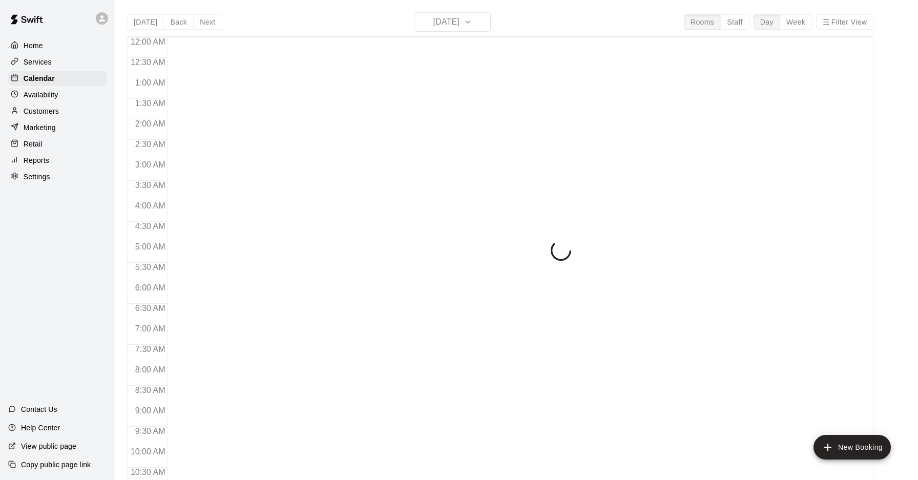
scroll to position [529, 0]
